Goal: Contribute content

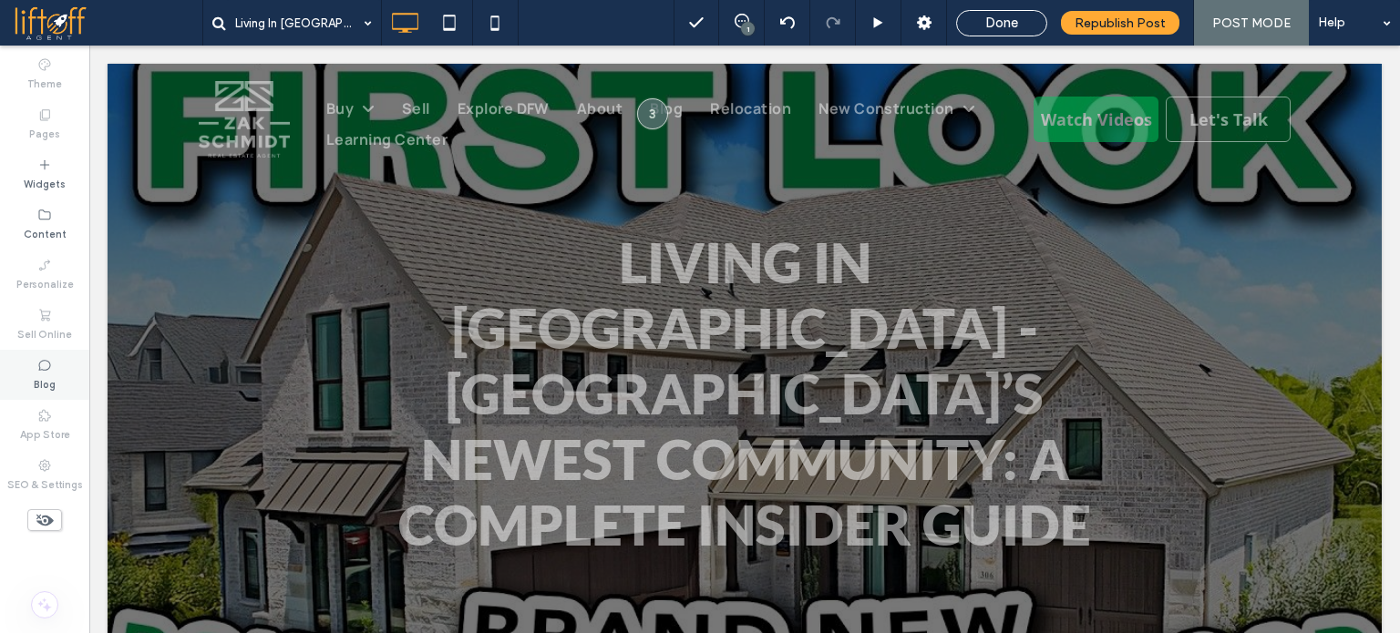
click at [28, 370] on div "Blog" at bounding box center [44, 375] width 89 height 50
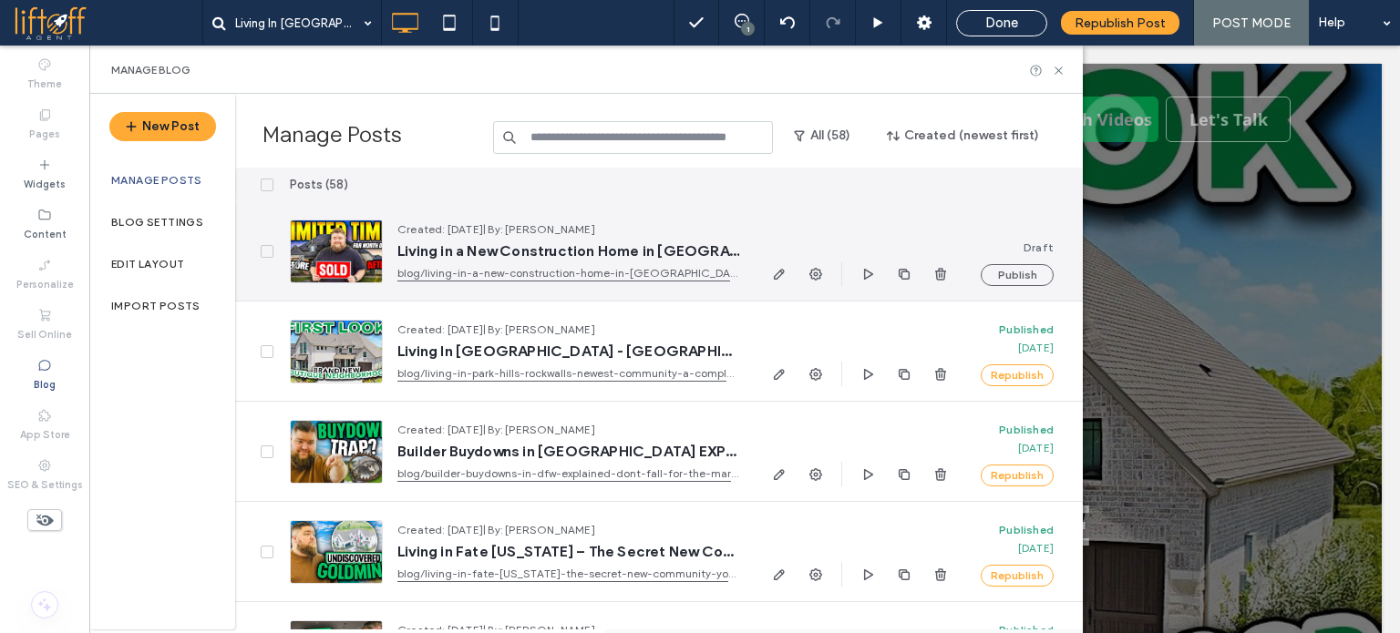
scroll to position [91, 0]
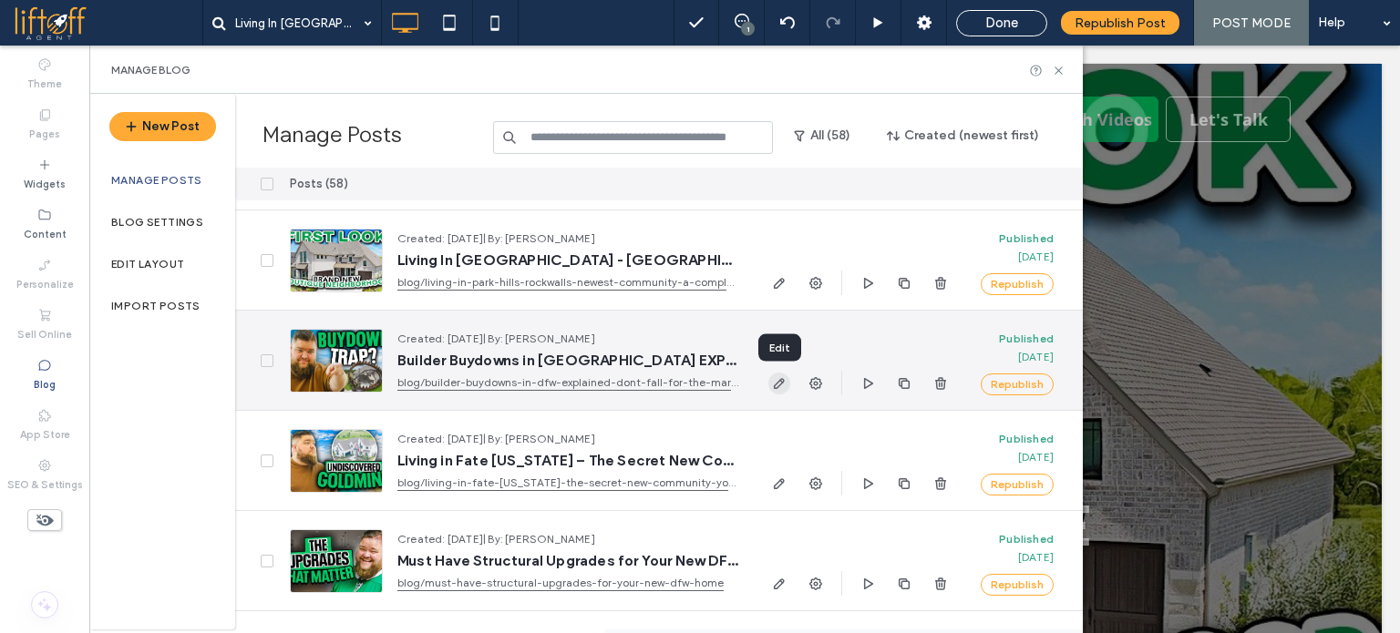
click at [776, 386] on icon "button" at bounding box center [779, 383] width 15 height 15
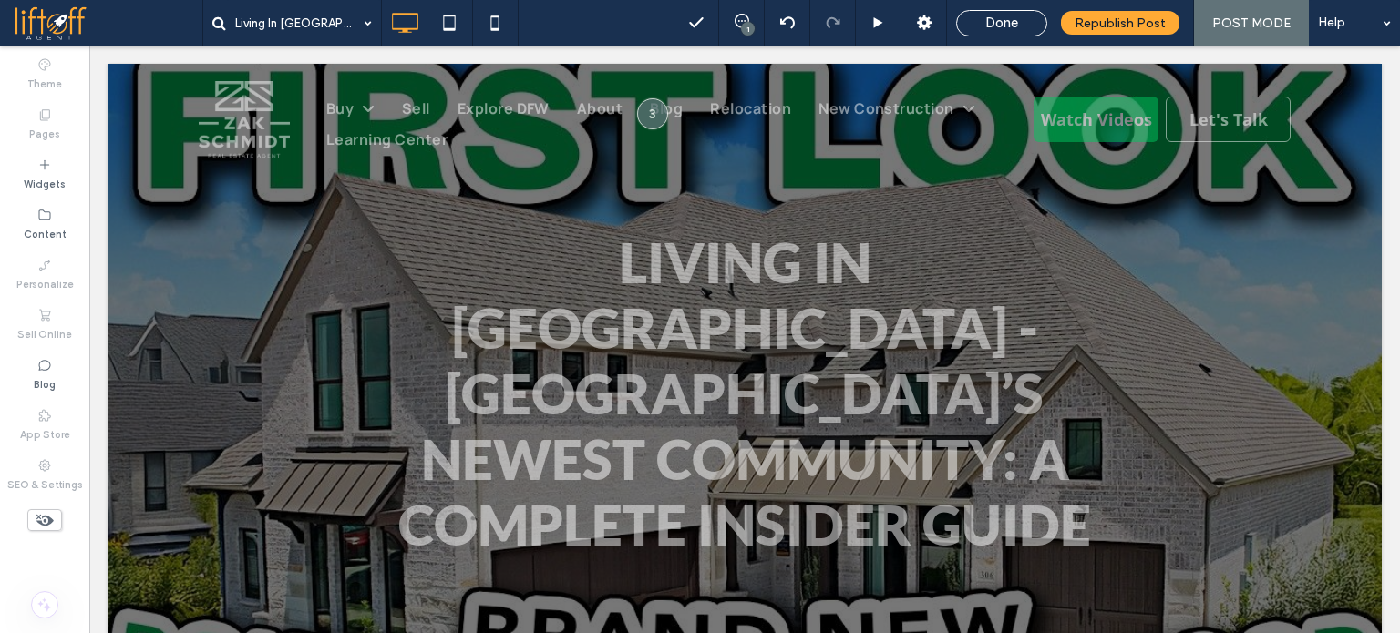
click at [45, 380] on div at bounding box center [700, 316] width 1400 height 633
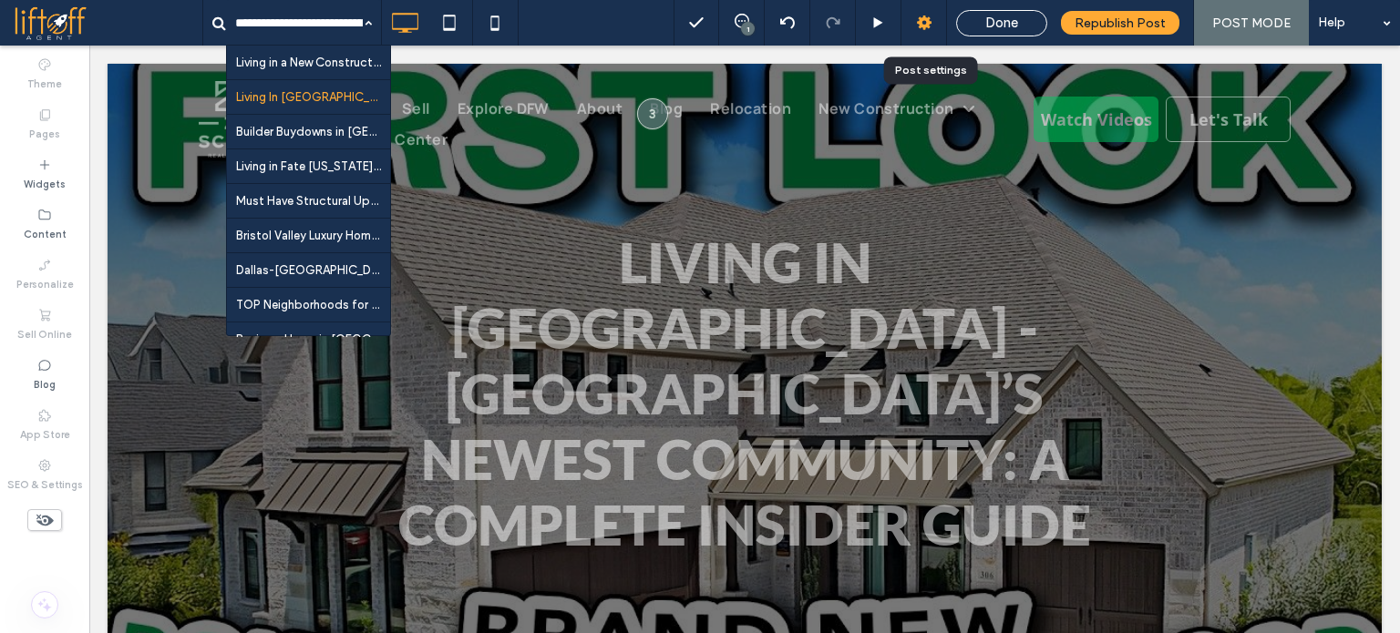
click at [918, 21] on div at bounding box center [923, 23] width 45 height 18
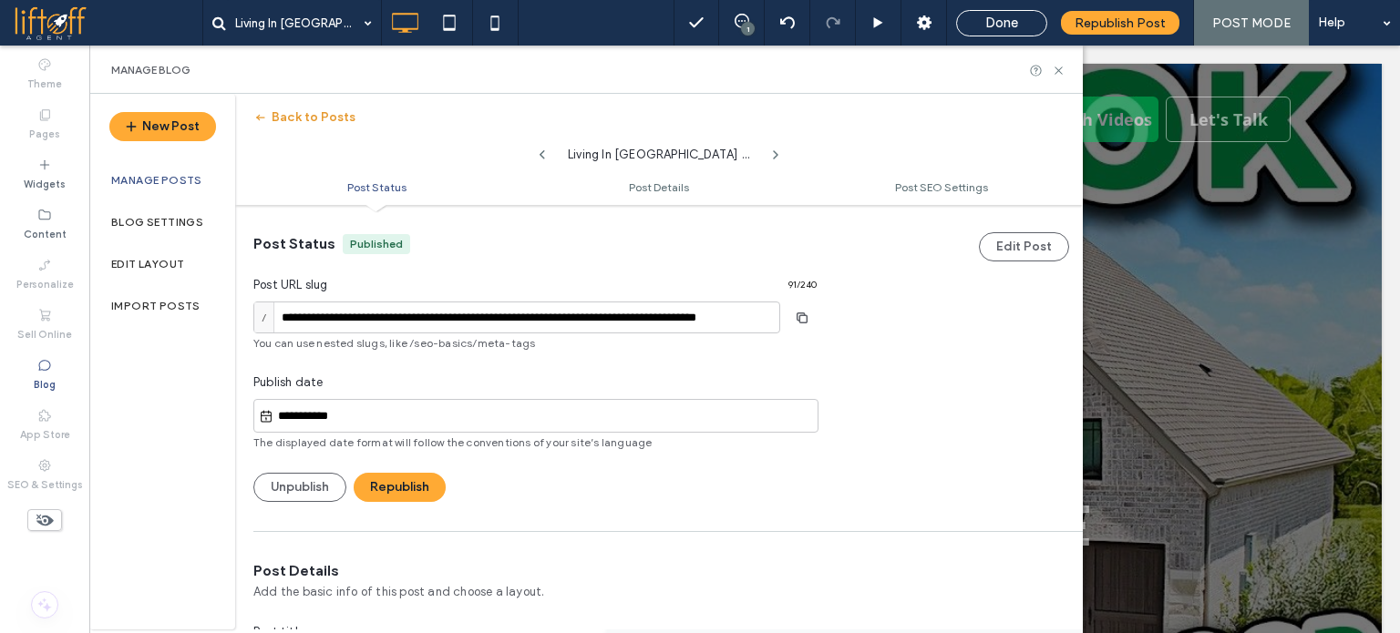
click at [295, 123] on button "Back to Posts" at bounding box center [304, 117] width 102 height 29
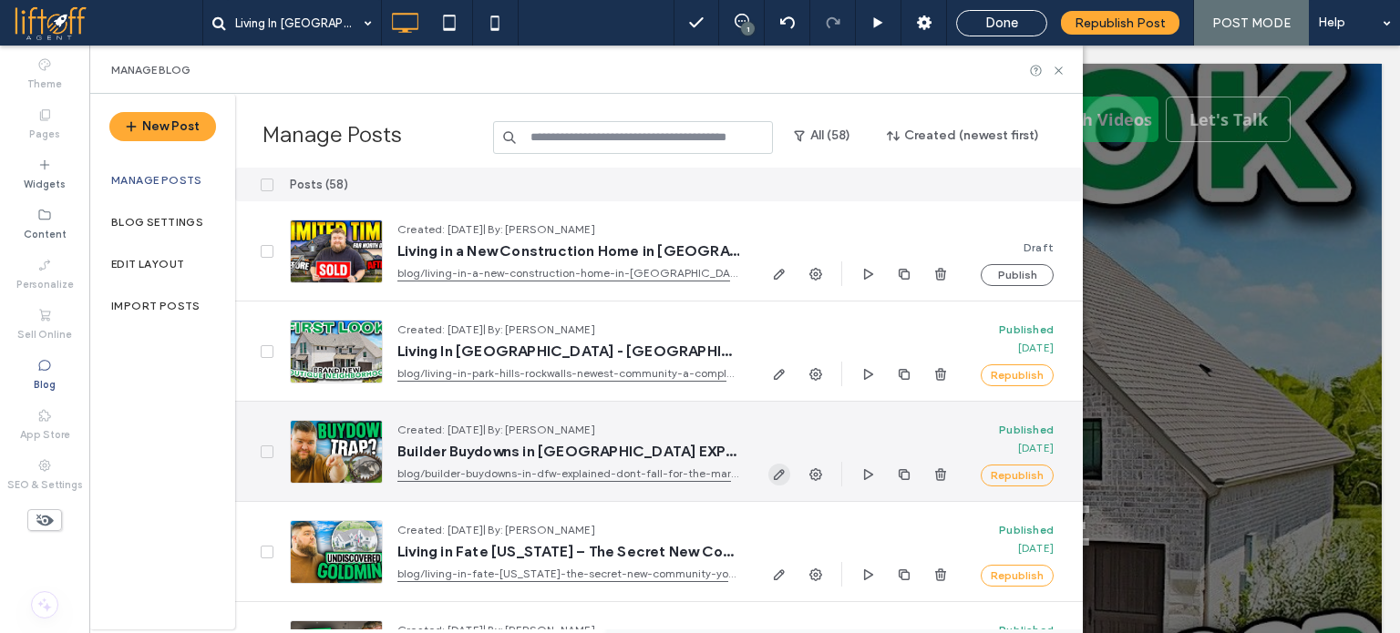
click at [774, 477] on use "button" at bounding box center [779, 474] width 11 height 11
